Goal: Check status: Check status

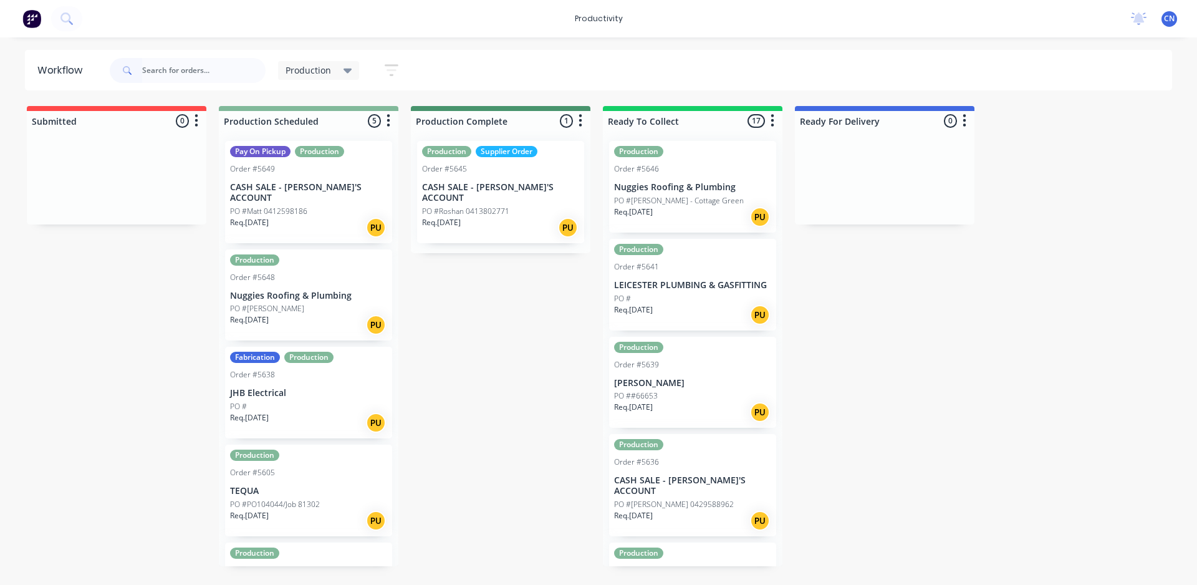
click at [209, 72] on input "text" at bounding box center [203, 70] width 123 height 25
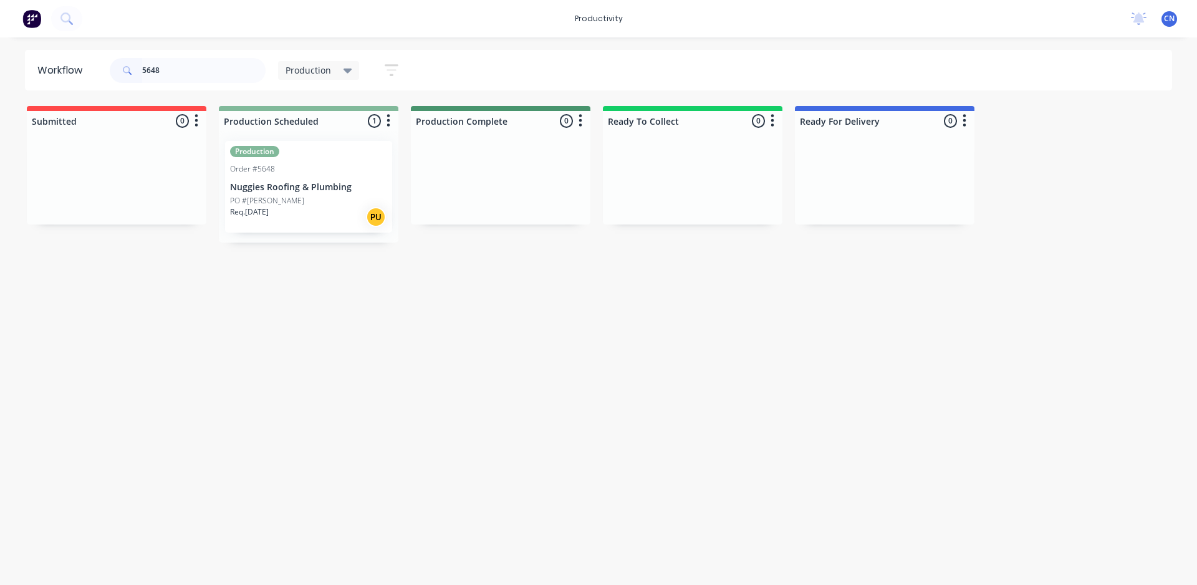
click at [327, 196] on div "PO #[PERSON_NAME]" at bounding box center [308, 200] width 157 height 11
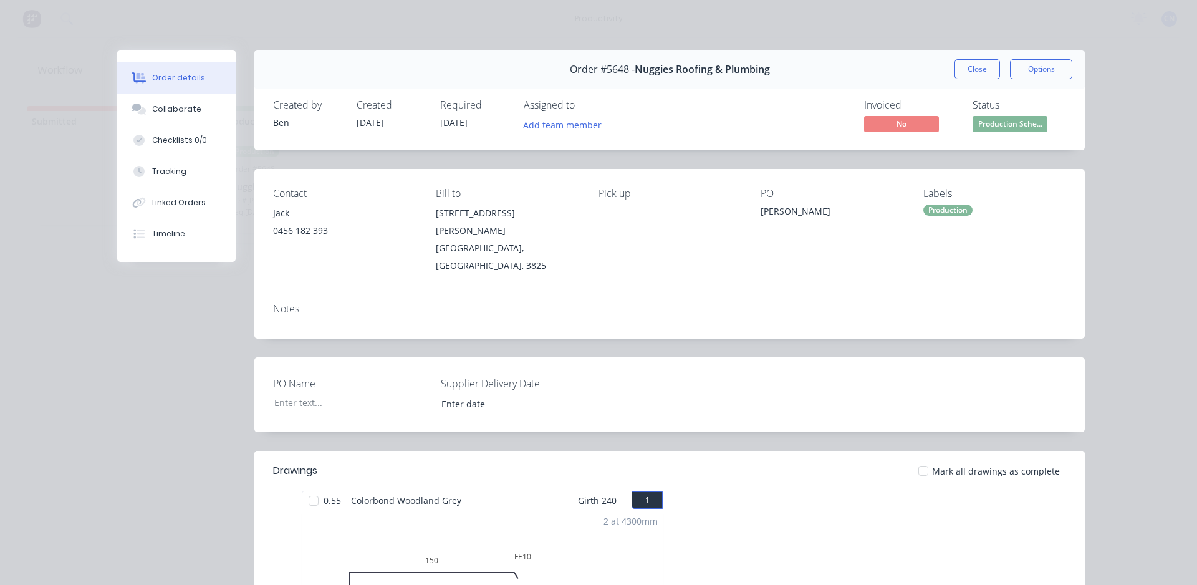
click at [308, 488] on div at bounding box center [313, 500] width 25 height 25
click at [967, 77] on button "Close" at bounding box center [976, 69] width 45 height 20
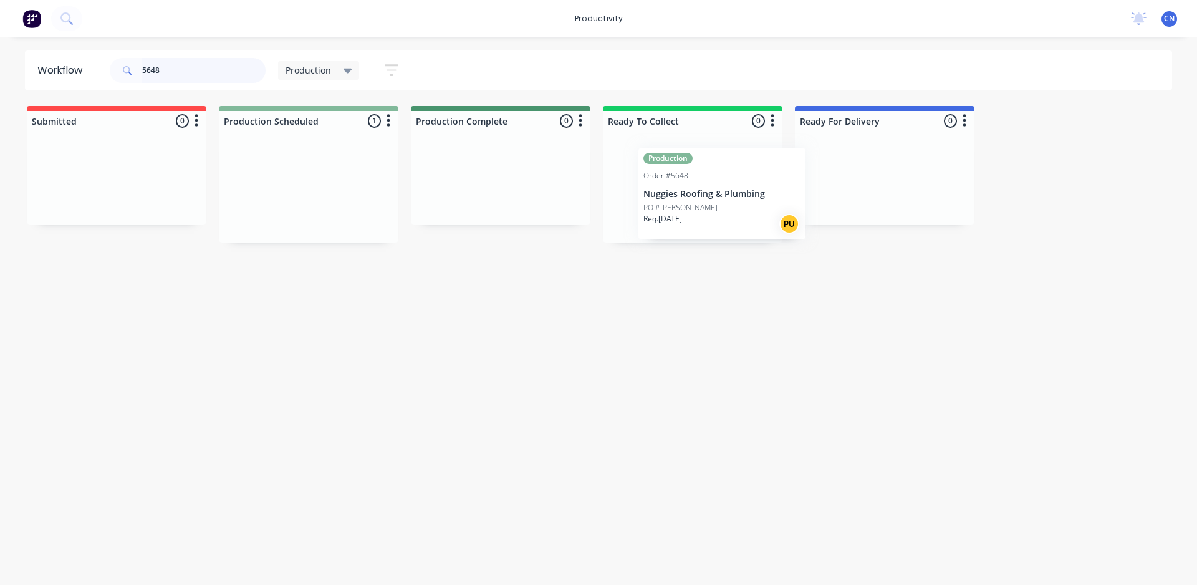
drag, startPoint x: 300, startPoint y: 201, endPoint x: 731, endPoint y: 218, distance: 431.6
click at [731, 206] on div "Submitted 0 Sort By Created date Required date Order number Customer name Most …" at bounding box center [940, 174] width 1898 height 136
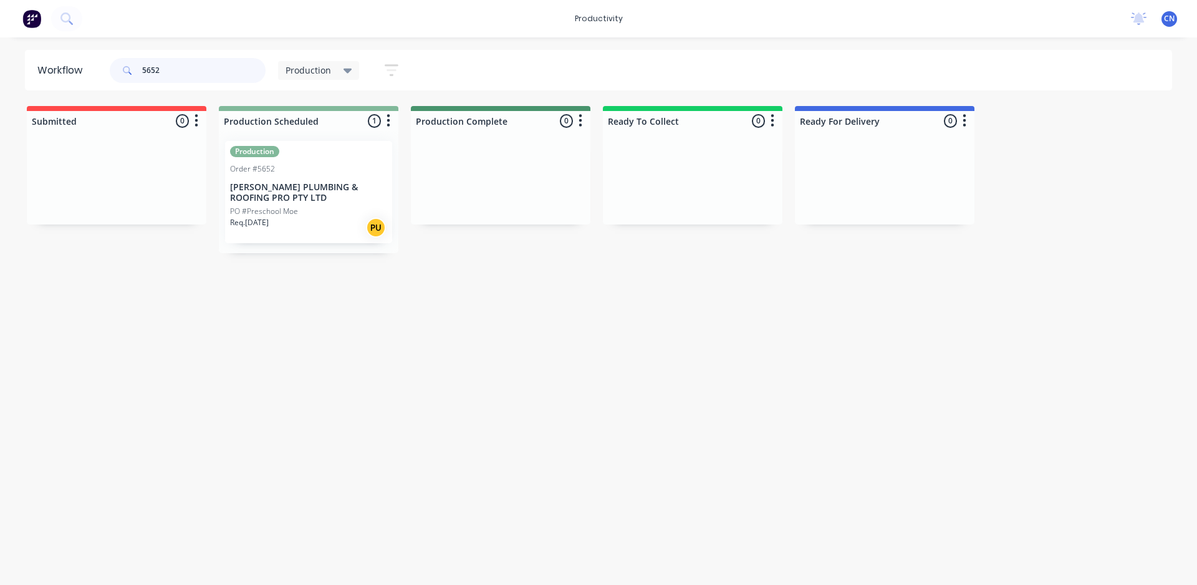
type input "5652"
click at [320, 208] on div "PO #Preschool Moe" at bounding box center [308, 211] width 157 height 11
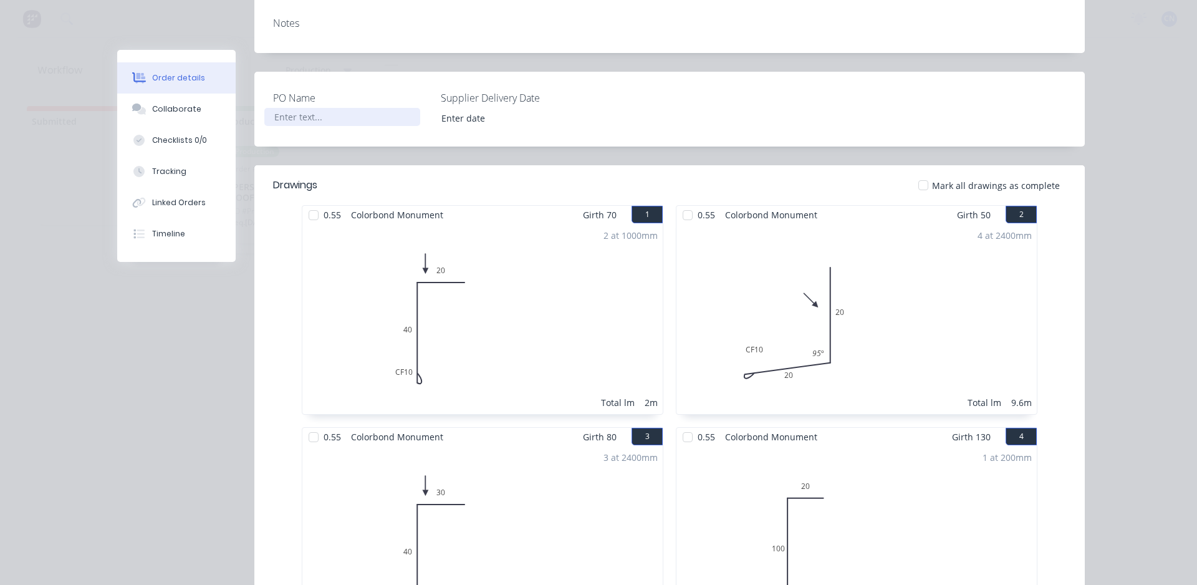
scroll to position [312, 0]
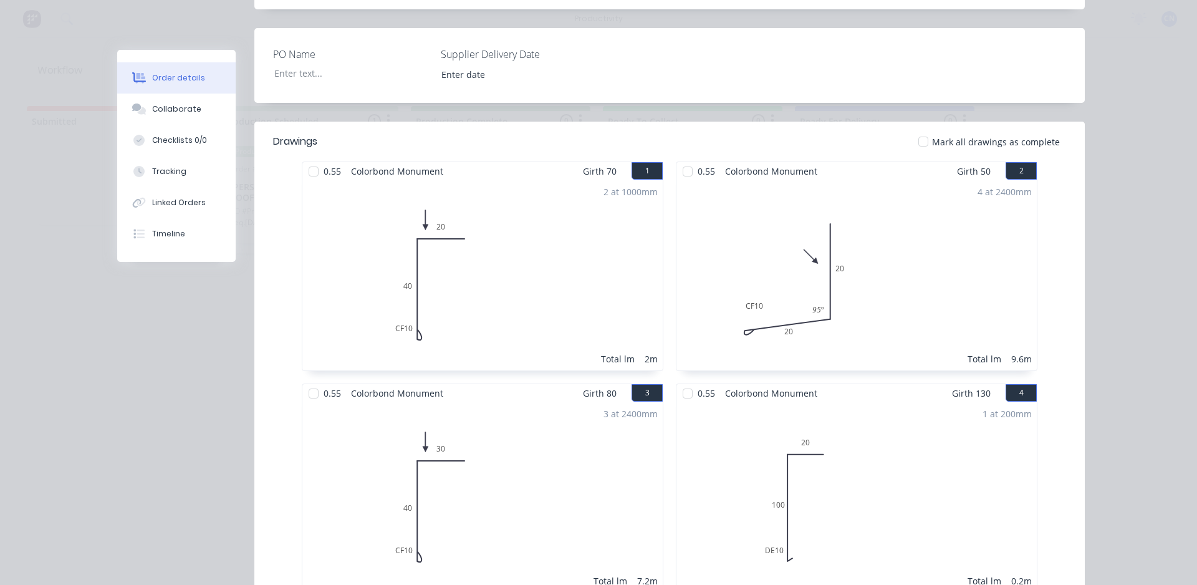
click at [312, 159] on div at bounding box center [313, 171] width 25 height 25
drag, startPoint x: 663, startPoint y: 252, endPoint x: 695, endPoint y: 252, distance: 31.8
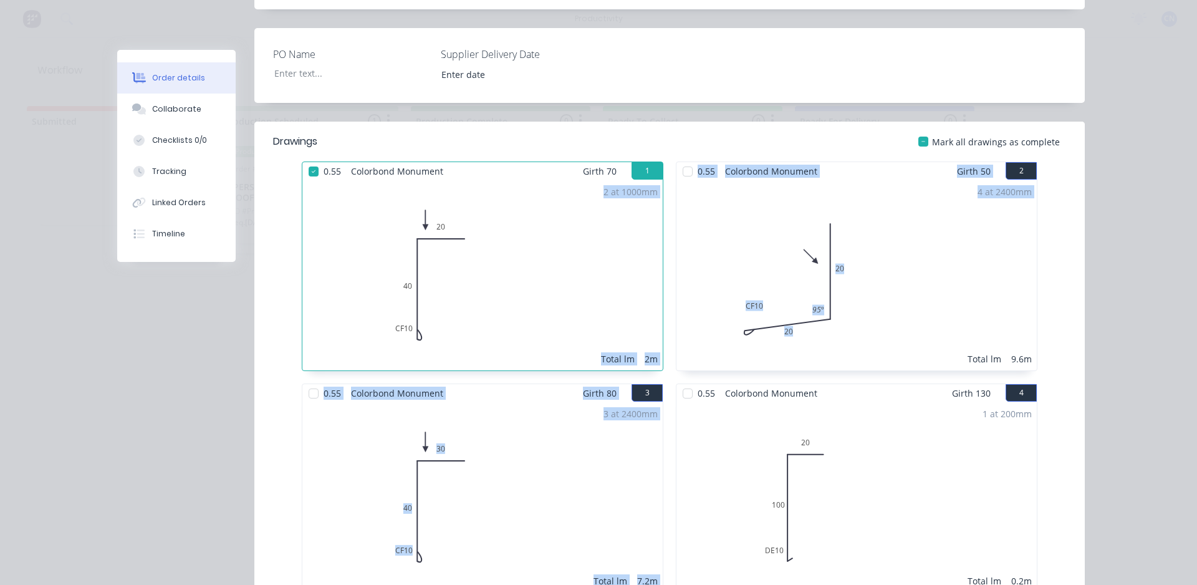
click at [695, 252] on div "4 at 2400mm Total lm 9.6m" at bounding box center [856, 275] width 360 height 190
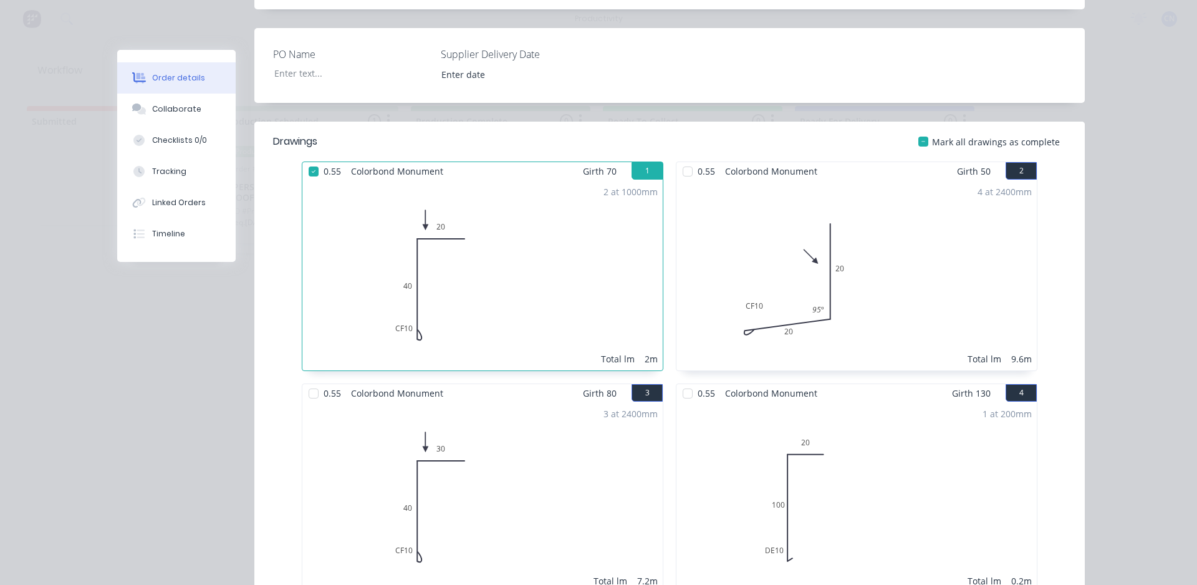
click at [677, 160] on div at bounding box center [687, 171] width 25 height 25
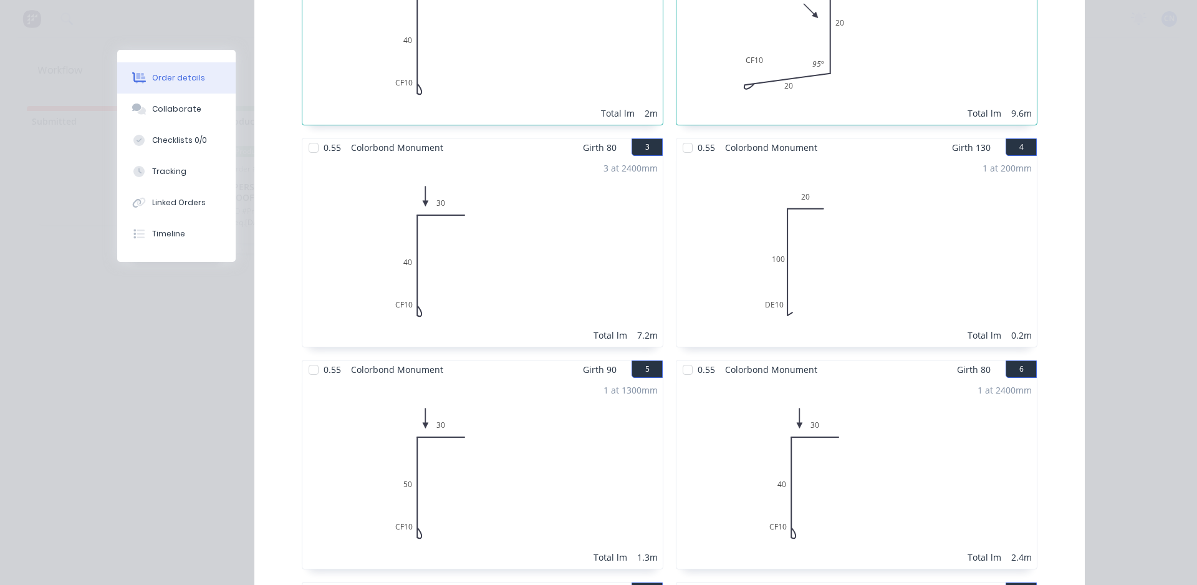
scroll to position [561, 0]
click at [312, 132] on div at bounding box center [313, 144] width 25 height 25
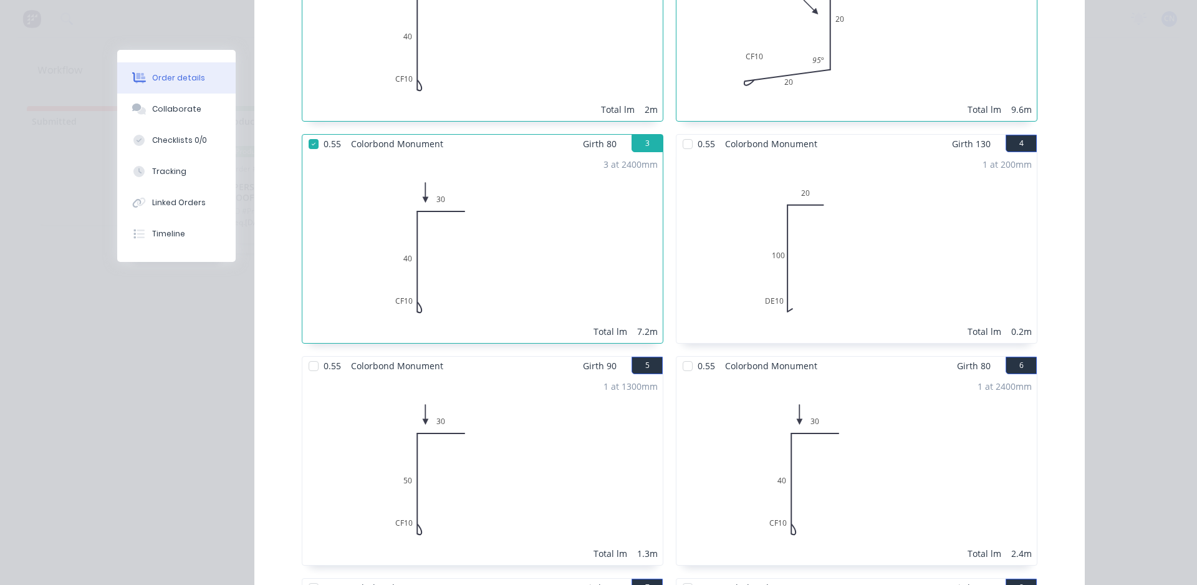
click at [684, 132] on div at bounding box center [687, 144] width 25 height 25
click at [307, 353] on div at bounding box center [313, 365] width 25 height 25
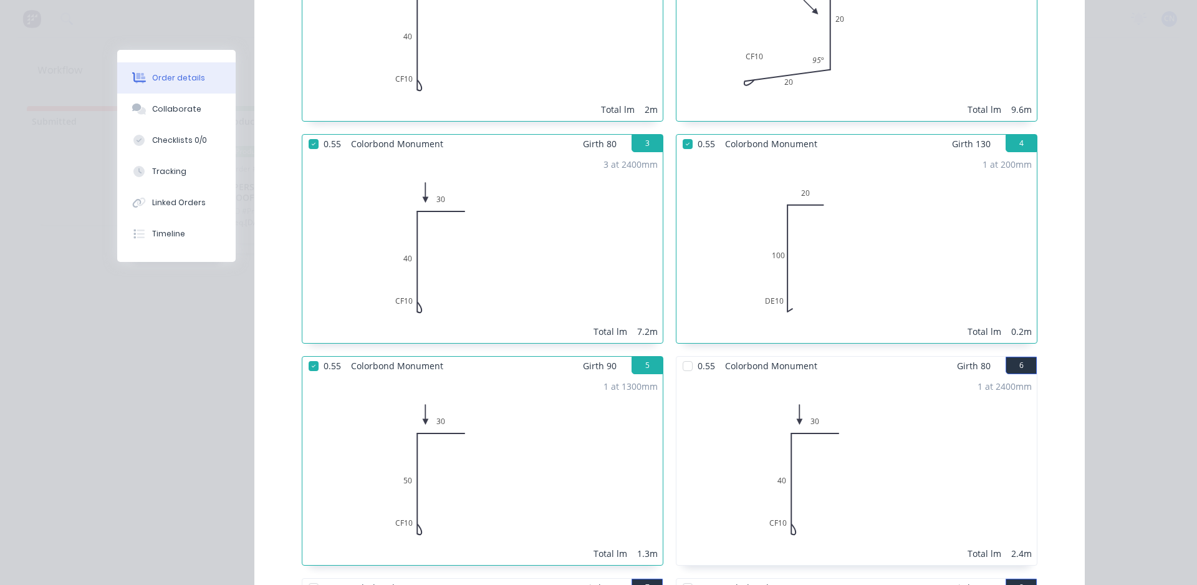
click at [680, 353] on div at bounding box center [687, 365] width 25 height 25
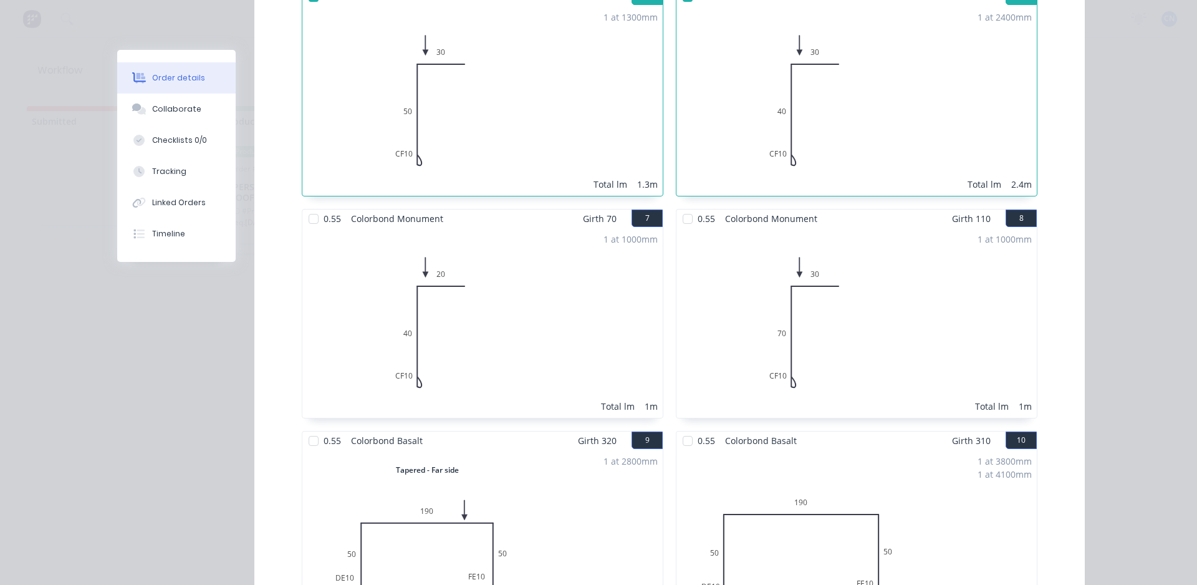
scroll to position [935, 0]
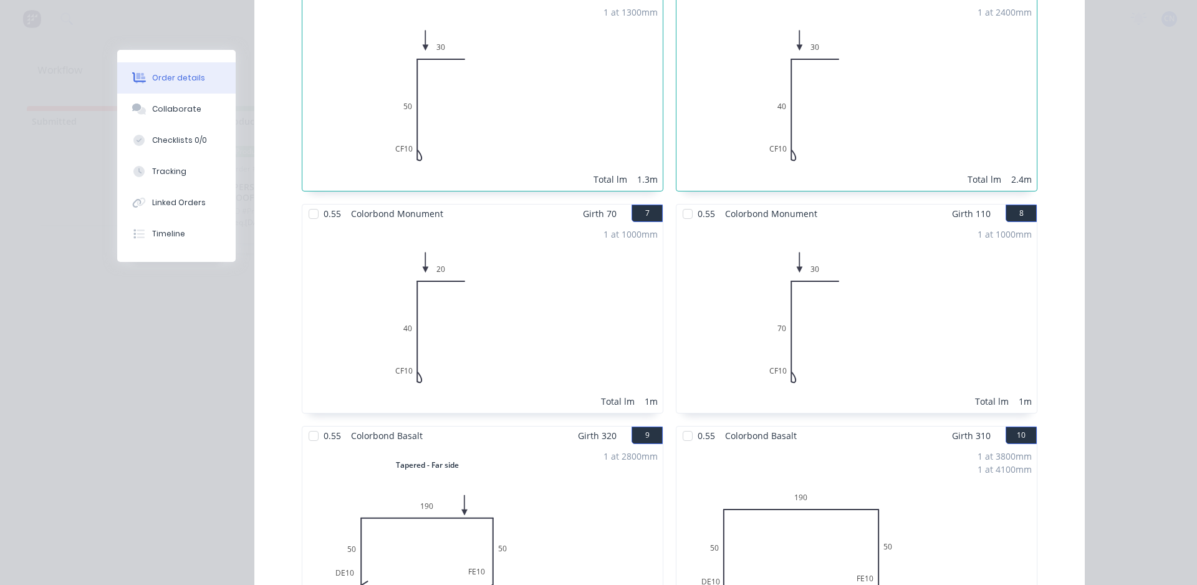
click at [307, 205] on div at bounding box center [313, 213] width 25 height 25
click at [684, 203] on div at bounding box center [687, 213] width 25 height 25
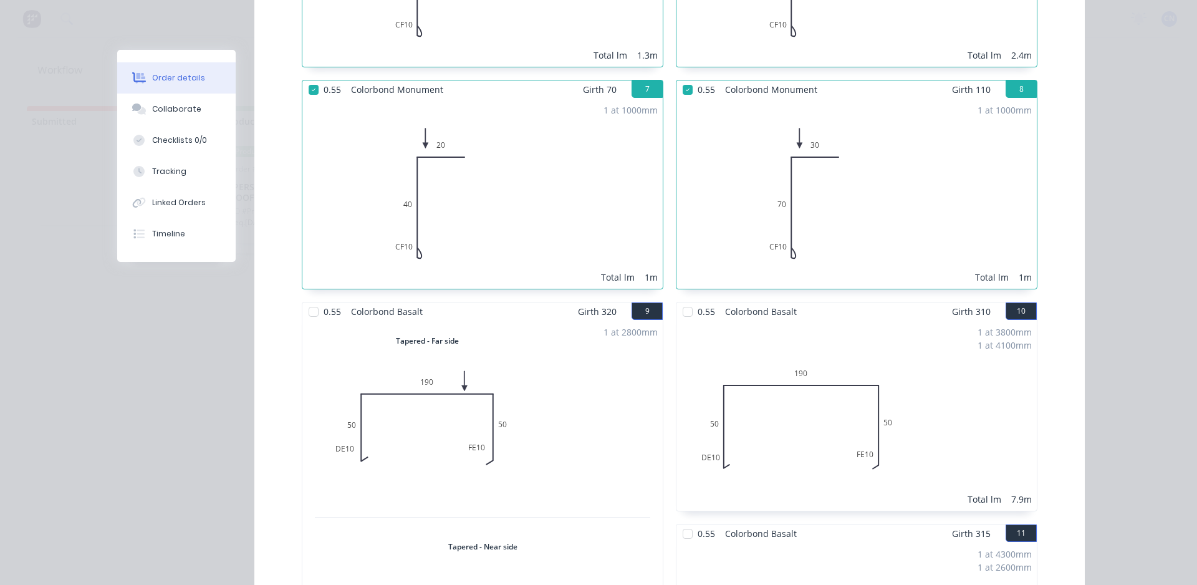
scroll to position [1060, 0]
click at [308, 299] on div at bounding box center [313, 311] width 25 height 25
click at [682, 300] on div at bounding box center [687, 311] width 25 height 25
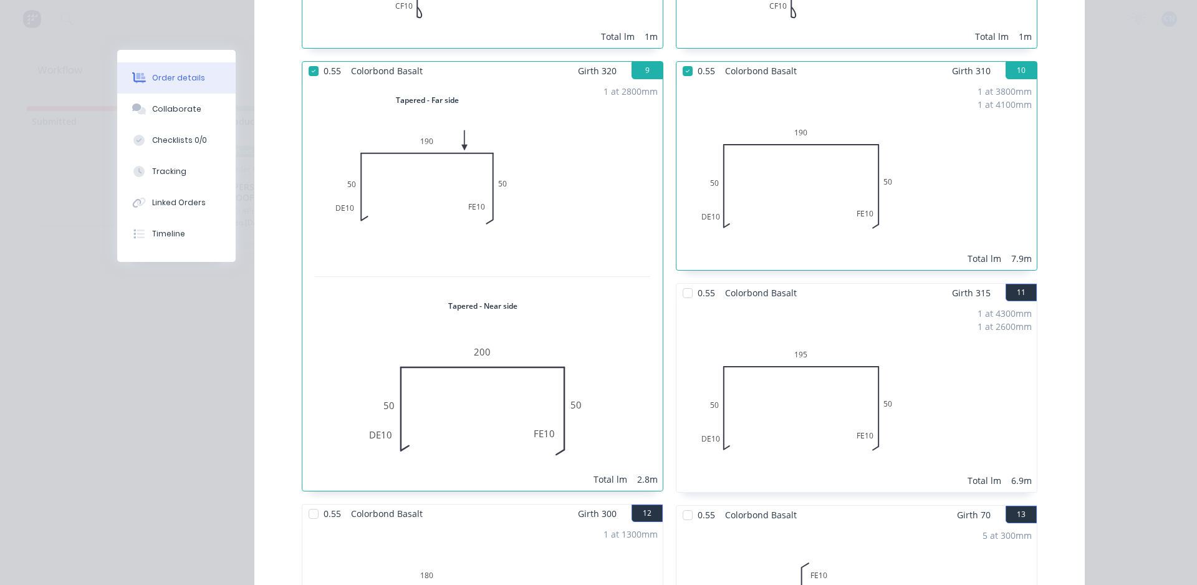
scroll to position [1371, 0]
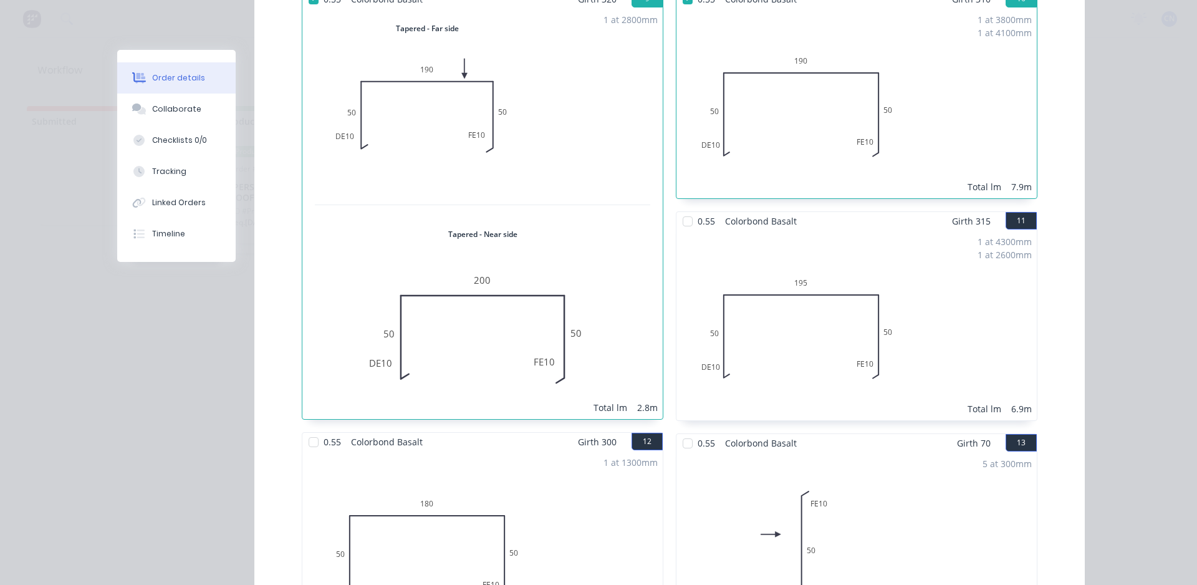
click at [686, 212] on div at bounding box center [687, 221] width 25 height 25
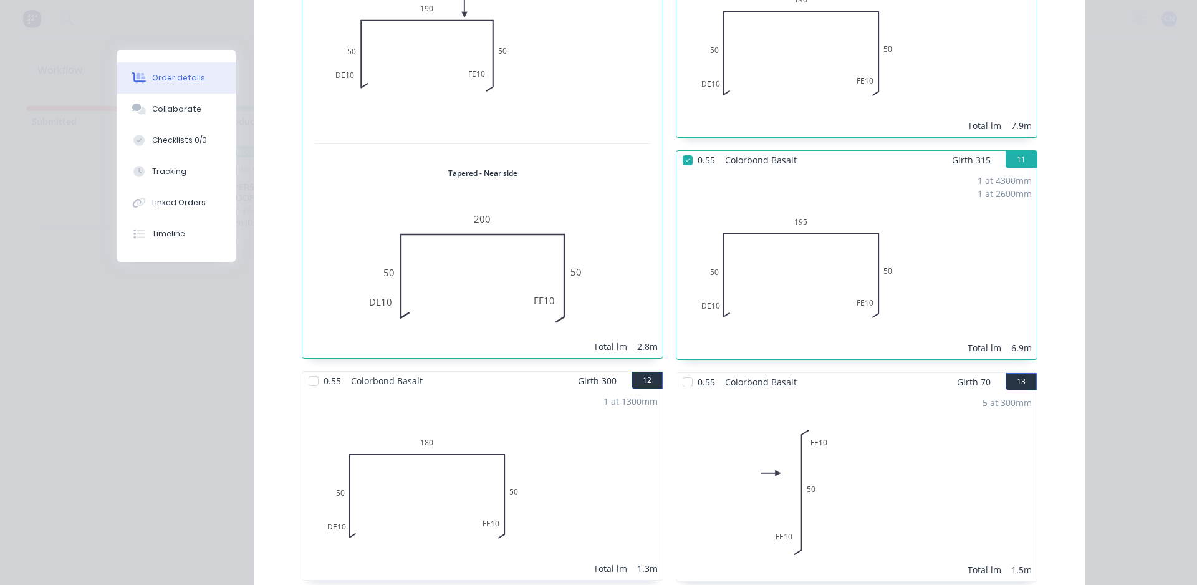
scroll to position [1558, 0]
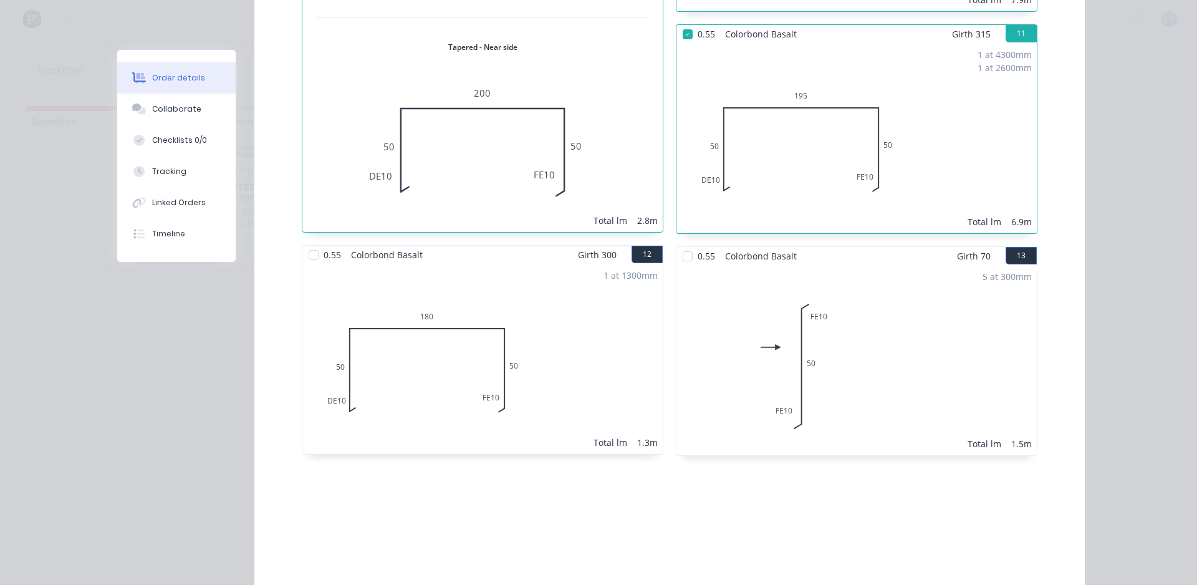
click at [311, 242] on div at bounding box center [313, 254] width 25 height 25
click at [681, 244] on div at bounding box center [687, 256] width 25 height 25
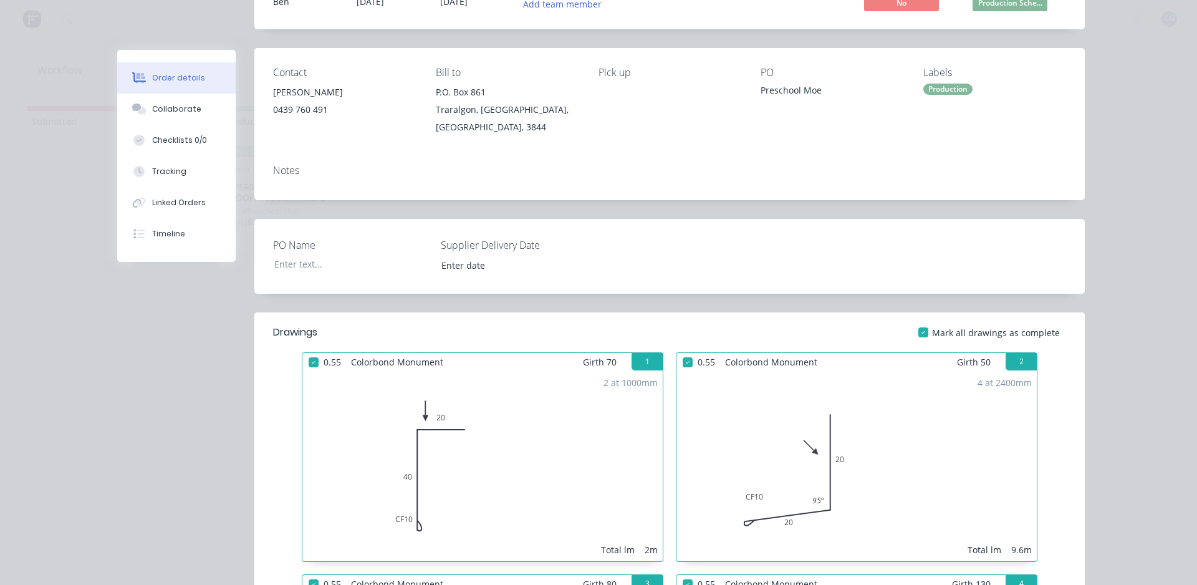
scroll to position [0, 0]
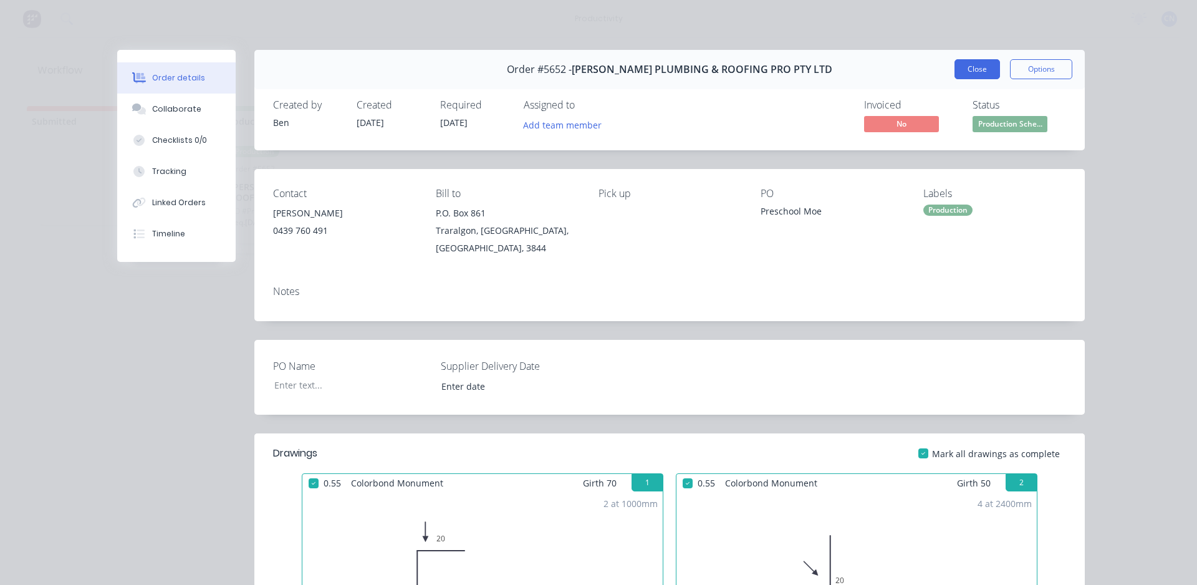
click at [980, 70] on button "Close" at bounding box center [976, 69] width 45 height 20
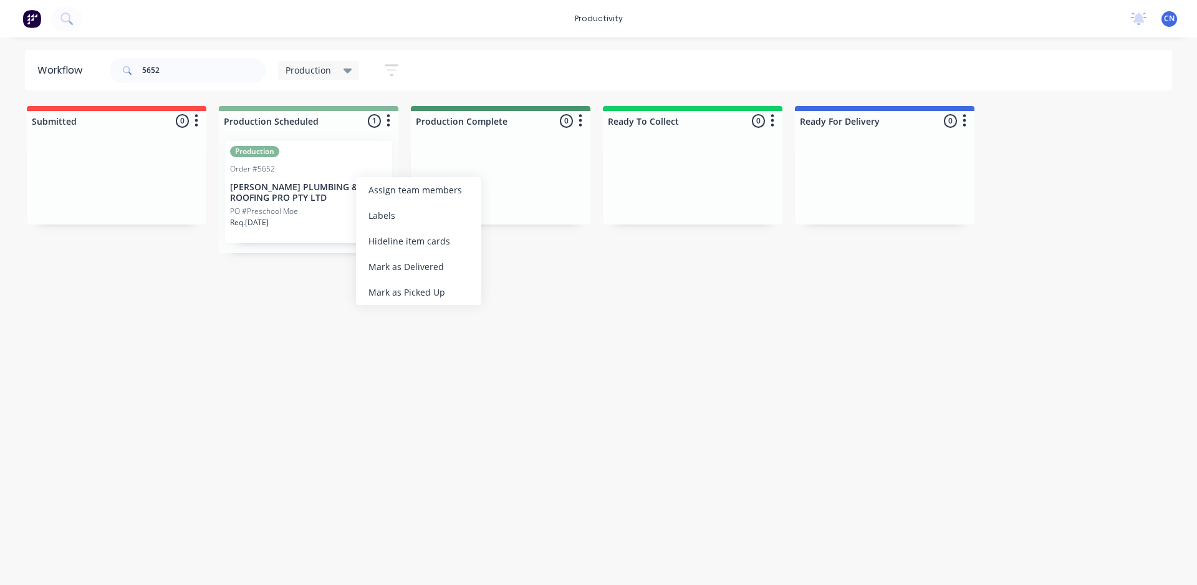
click at [388, 275] on div "Mark as Delivered" at bounding box center [418, 267] width 125 height 26
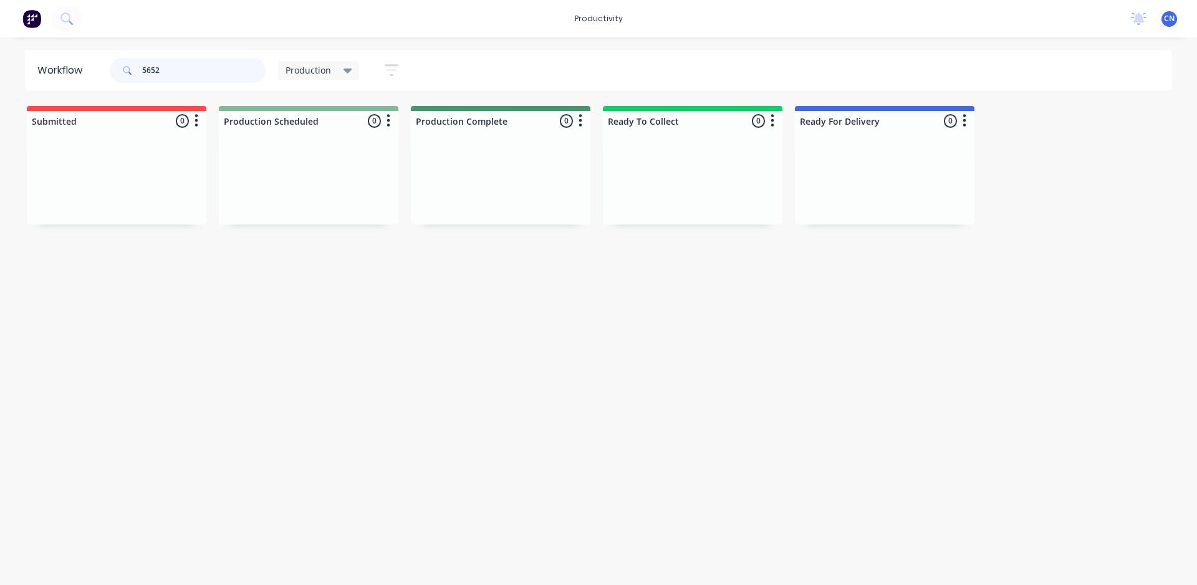
click at [201, 71] on input "5652" at bounding box center [203, 70] width 123 height 25
drag, startPoint x: 201, startPoint y: 72, endPoint x: 140, endPoint y: 85, distance: 62.6
click at [140, 85] on div "5652" at bounding box center [188, 70] width 156 height 37
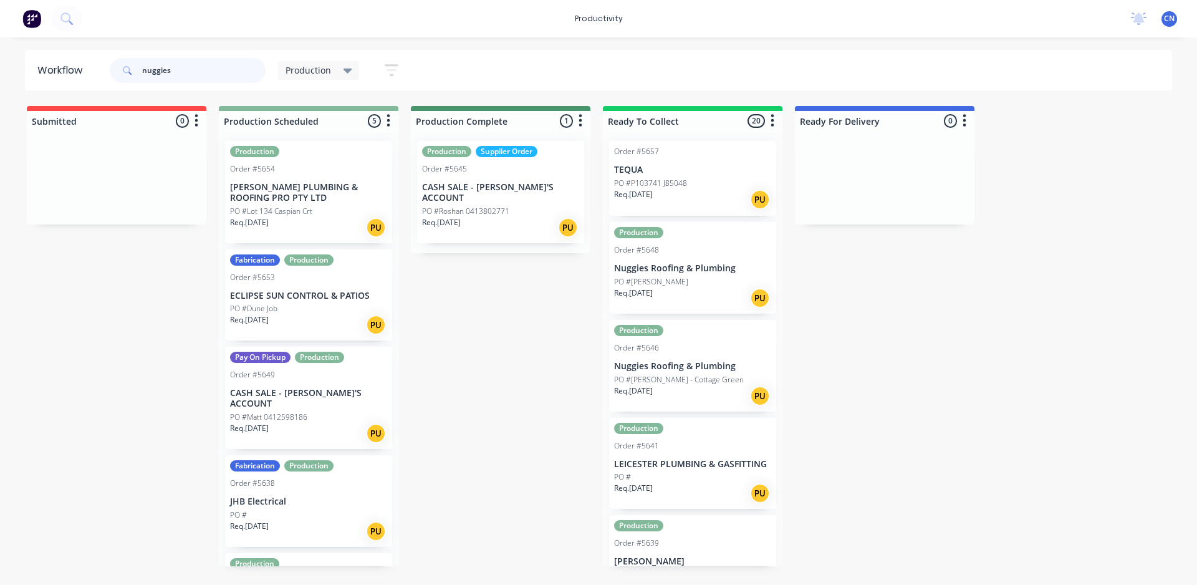
type input "nuggies"
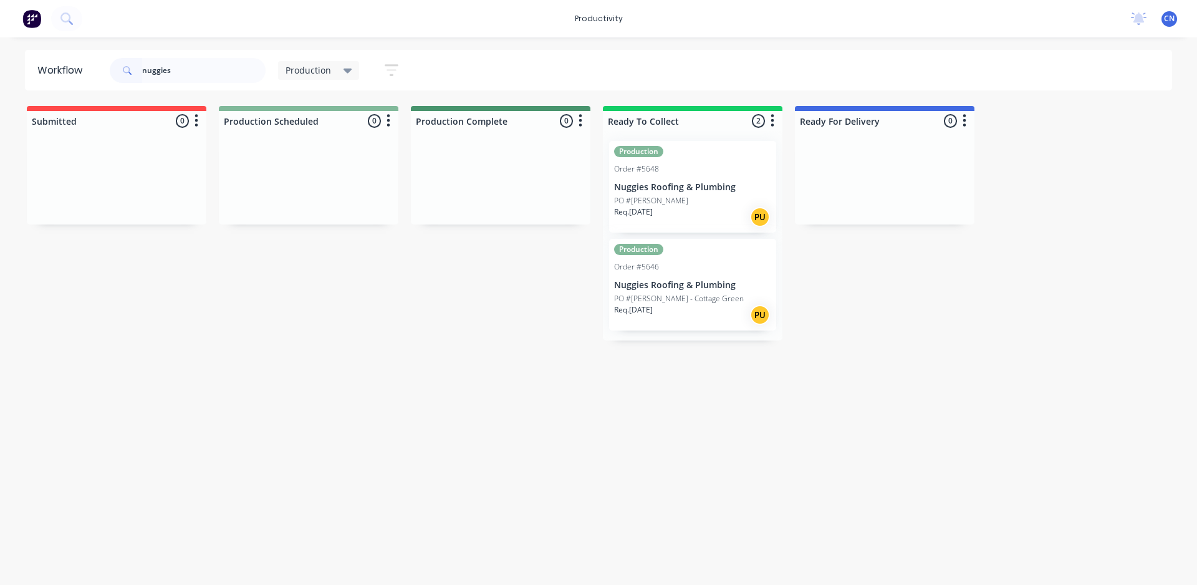
click at [698, 201] on div "PO #[PERSON_NAME]" at bounding box center [692, 200] width 157 height 11
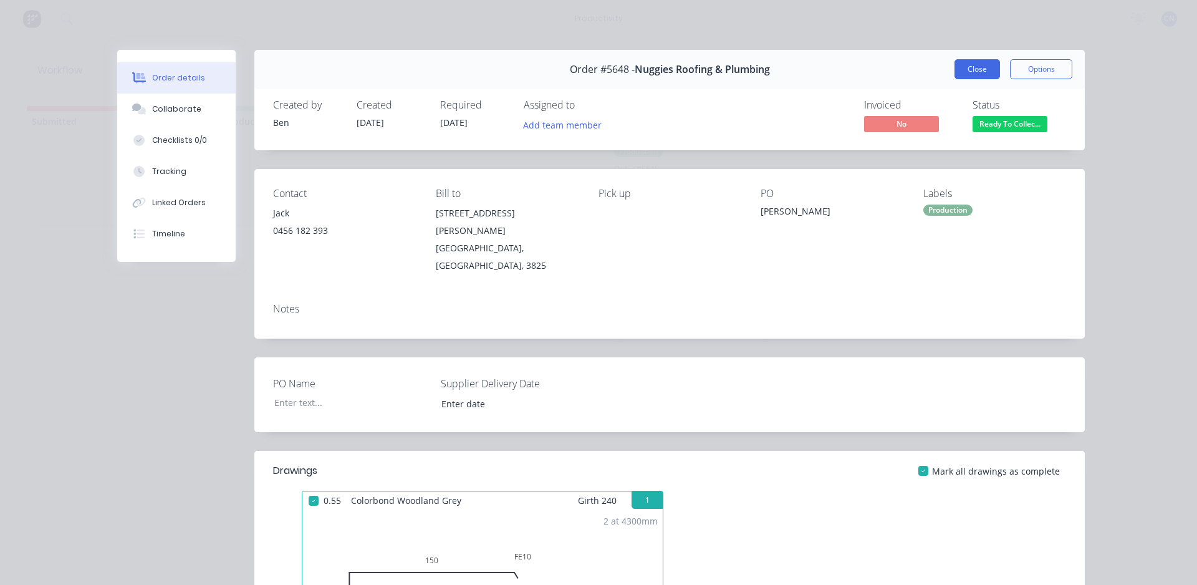
click at [975, 75] on button "Close" at bounding box center [976, 69] width 45 height 20
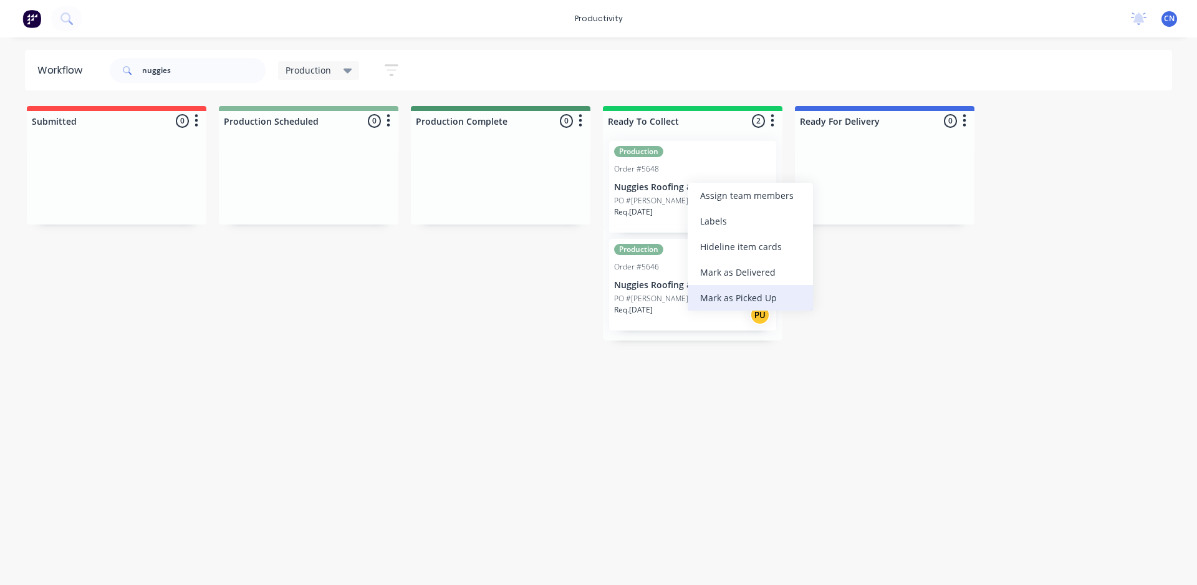
click at [728, 290] on div "Mark as Picked Up" at bounding box center [749, 298] width 125 height 26
